Goal: Navigation & Orientation: Understand site structure

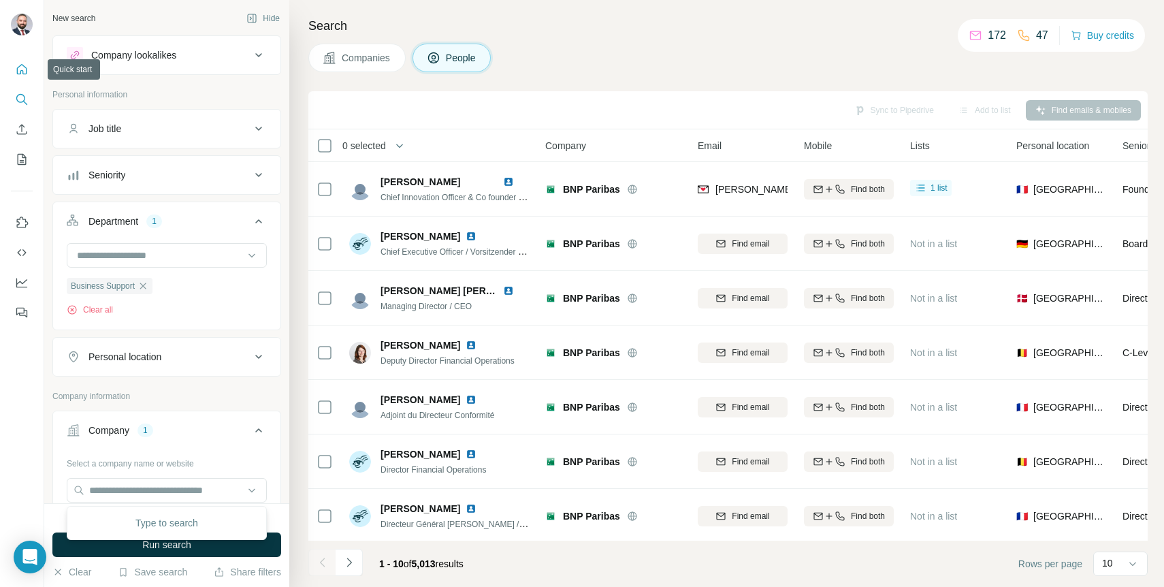
click at [24, 74] on icon "Quick start" at bounding box center [22, 70] width 14 height 14
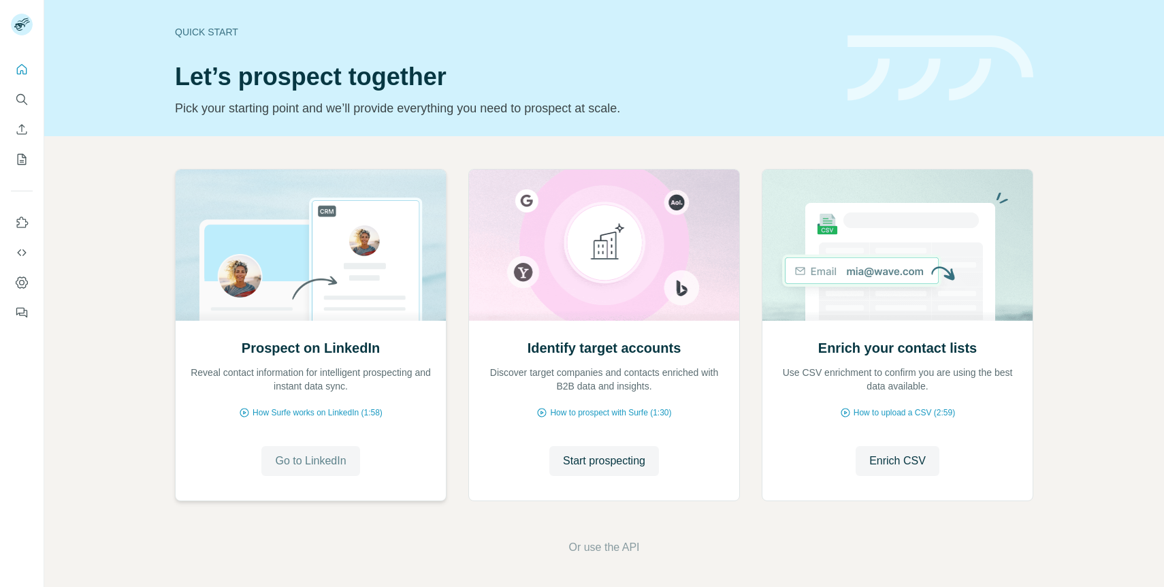
click at [340, 465] on span "Go to LinkedIn" at bounding box center [310, 461] width 71 height 16
click at [607, 460] on span "Start prospecting" at bounding box center [604, 461] width 82 height 16
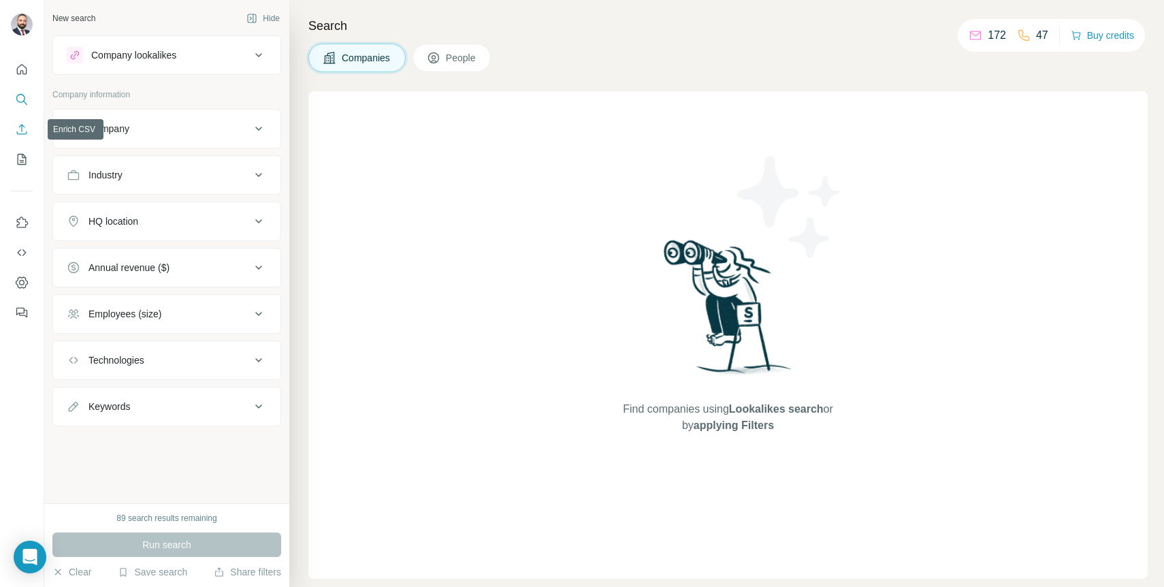
click at [22, 126] on icon "Enrich CSV" at bounding box center [22, 129] width 10 height 10
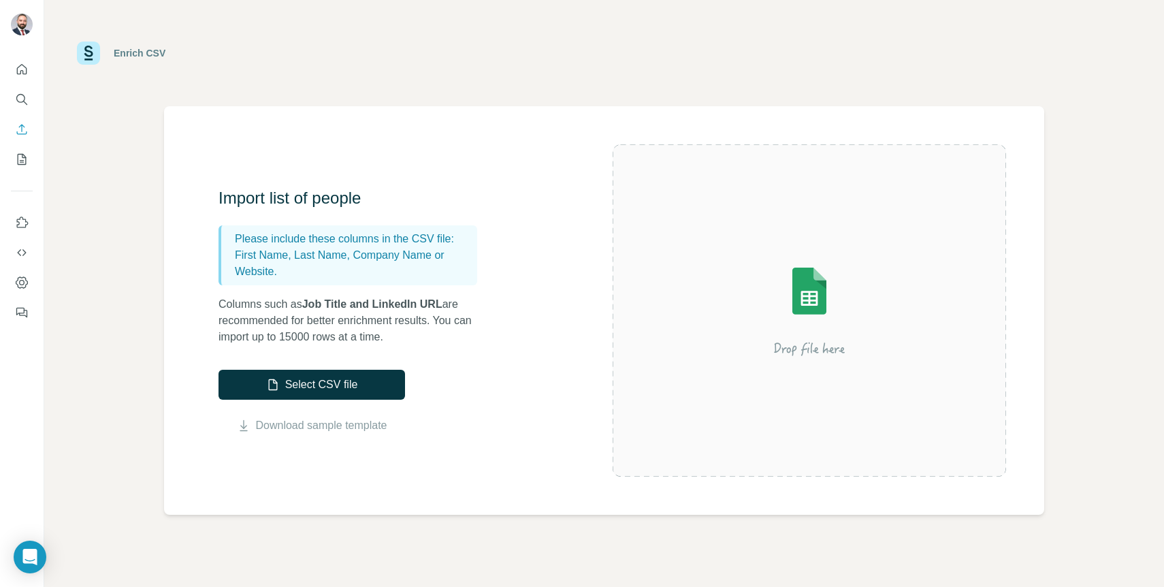
click at [34, 157] on div at bounding box center [22, 187] width 44 height 276
click at [21, 158] on icon "My lists" at bounding box center [22, 160] width 14 height 14
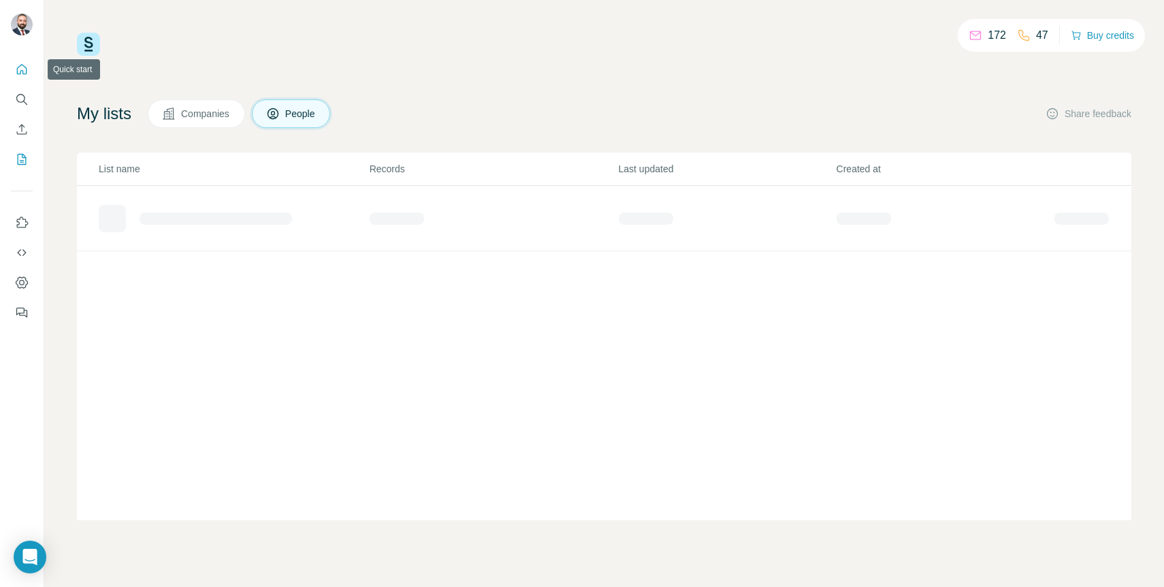
click at [21, 67] on icon "Quick start" at bounding box center [22, 70] width 14 height 14
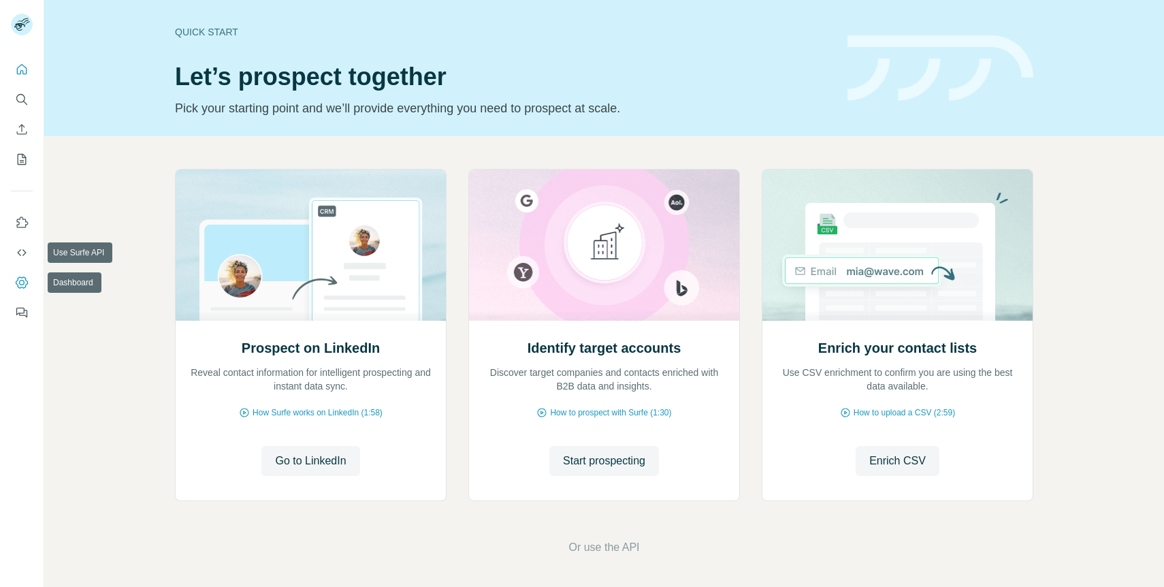
click at [20, 295] on nav at bounding box center [22, 267] width 22 height 114
click at [21, 284] on icon "Dashboard" at bounding box center [21, 282] width 5 height 5
click at [17, 284] on icon "Dashboard" at bounding box center [22, 282] width 12 height 12
